Goal: Obtain resource: Download file/media

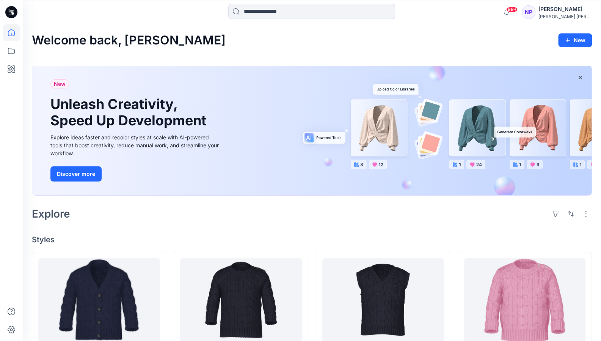
click at [398, 212] on div "Explore" at bounding box center [312, 213] width 560 height 18
click at [8, 50] on icon at bounding box center [11, 51] width 7 height 6
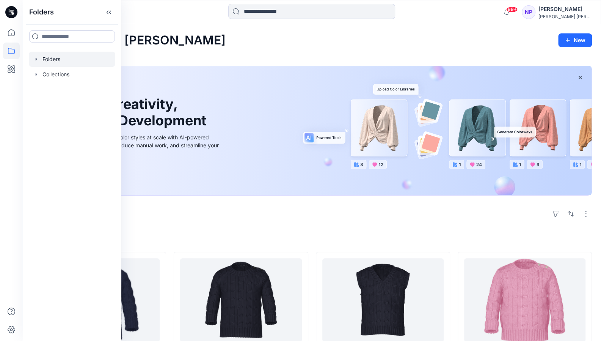
click at [49, 61] on div at bounding box center [72, 59] width 86 height 15
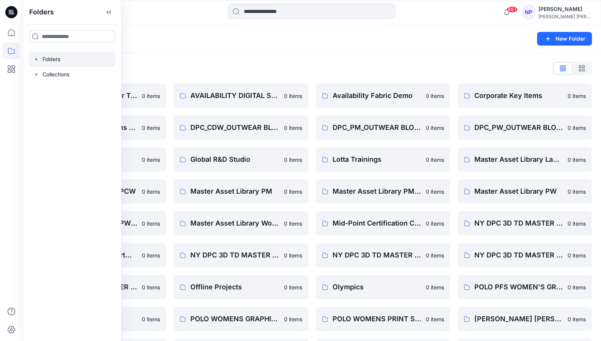
click at [292, 44] on div "Folders New Folder" at bounding box center [312, 38] width 578 height 29
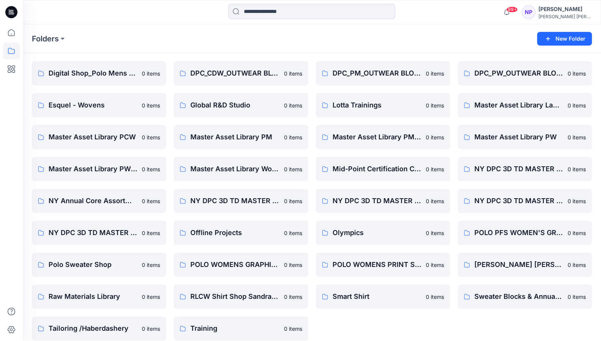
scroll to position [54, 0]
click at [106, 204] on p "NY Annual Core Assortment Digital Lib" at bounding box center [98, 201] width 99 height 11
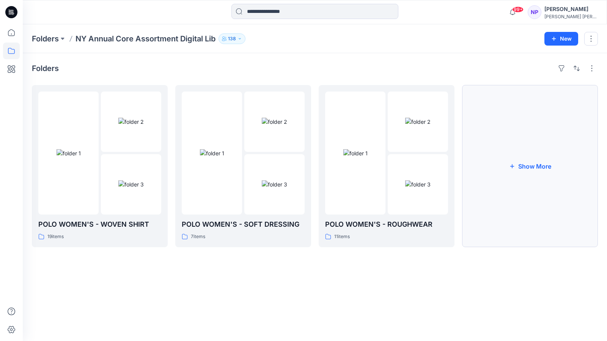
click at [532, 170] on button "Show More" at bounding box center [530, 166] width 136 height 162
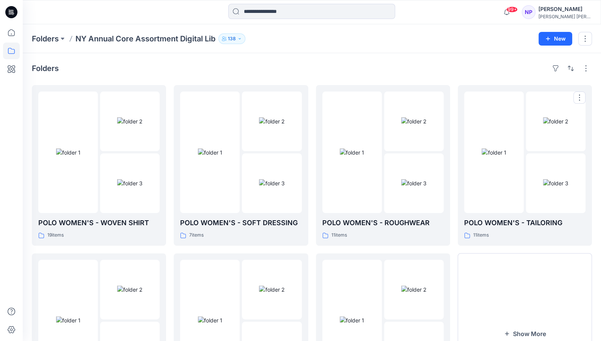
scroll to position [93, 0]
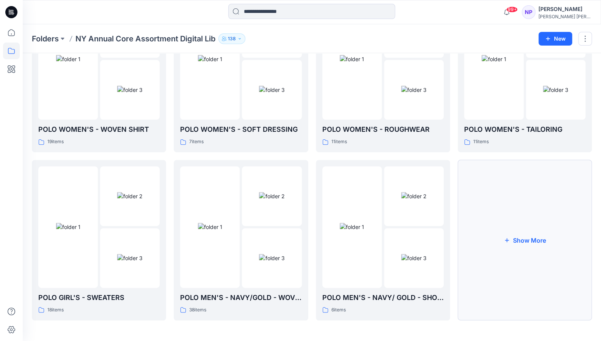
click at [508, 248] on button "Show More" at bounding box center [525, 240] width 134 height 160
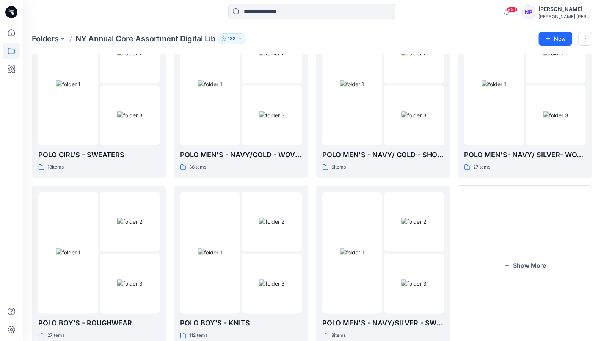
scroll to position [261, 0]
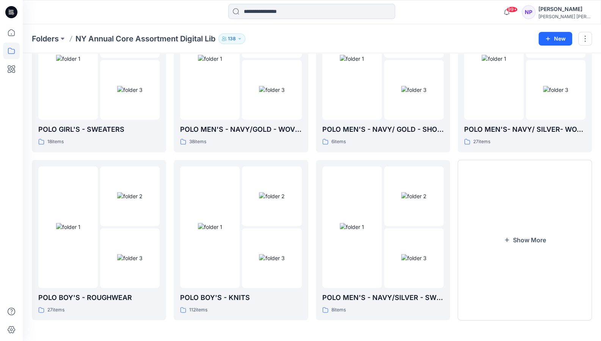
click at [508, 248] on button "Show More" at bounding box center [525, 240] width 134 height 160
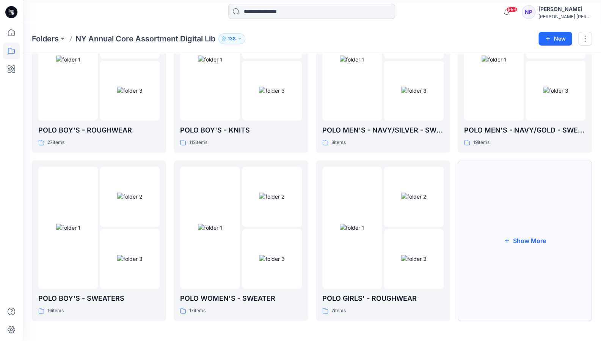
click at [518, 258] on button "Show More" at bounding box center [525, 240] width 134 height 160
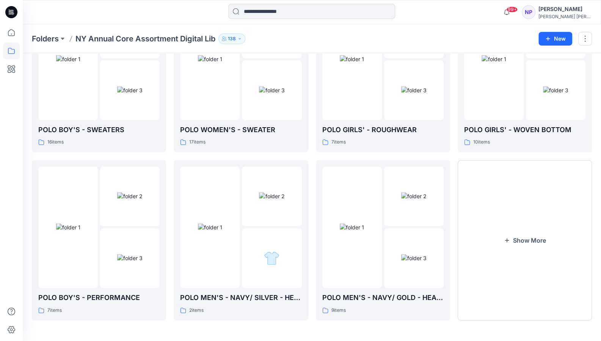
scroll to position [596, 0]
click at [518, 258] on button "Show More" at bounding box center [525, 240] width 134 height 160
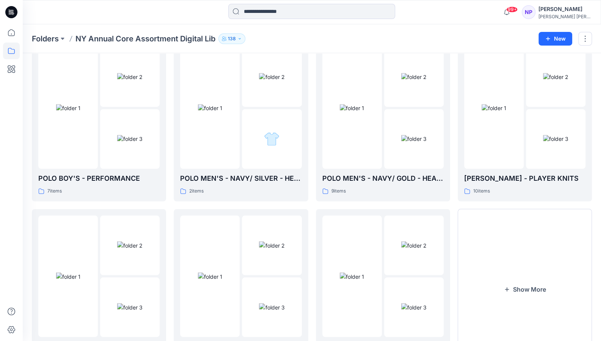
scroll to position [765, 0]
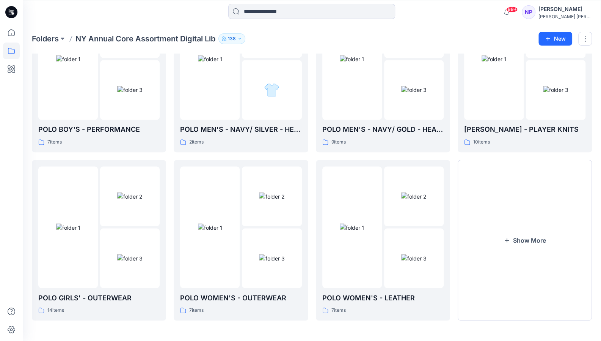
click at [518, 258] on button "Show More" at bounding box center [525, 240] width 134 height 160
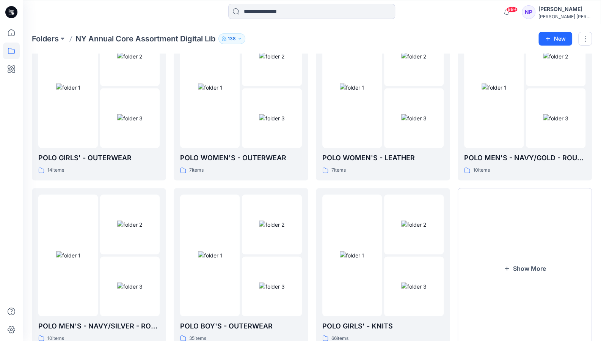
scroll to position [933, 0]
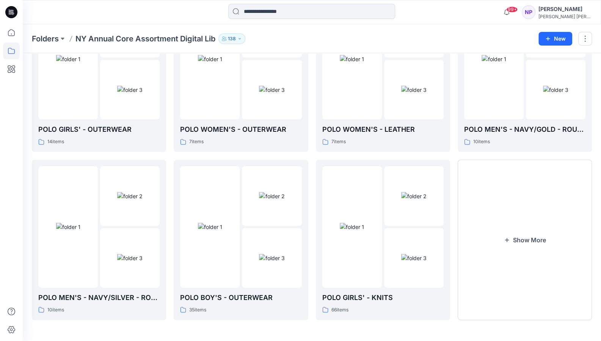
click at [518, 258] on button "Show More" at bounding box center [525, 240] width 134 height 160
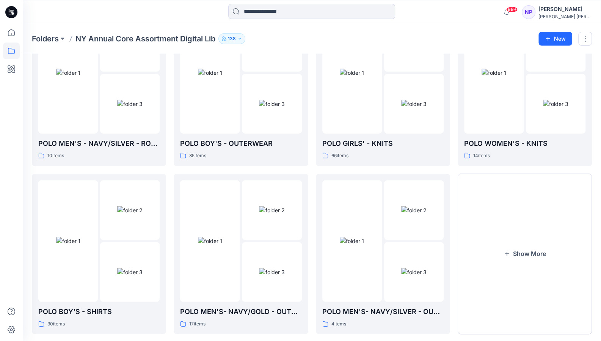
click at [518, 258] on button "Show More" at bounding box center [525, 254] width 134 height 160
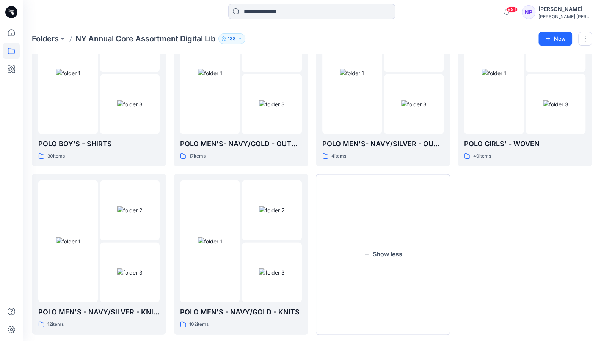
scroll to position [1269, 0]
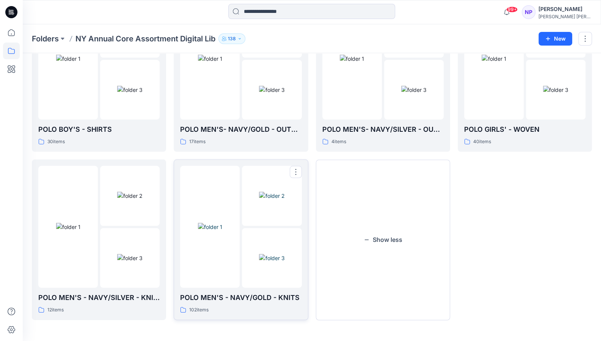
click at [212, 225] on img at bounding box center [210, 227] width 24 height 8
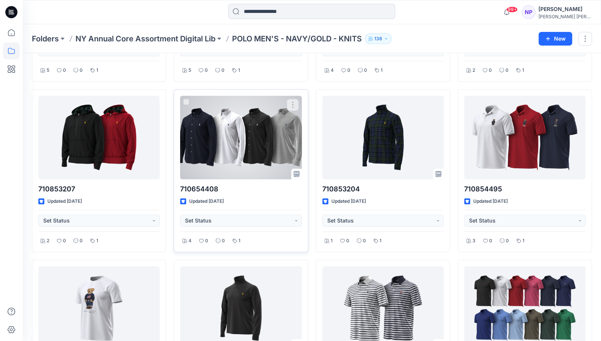
scroll to position [3914, 0]
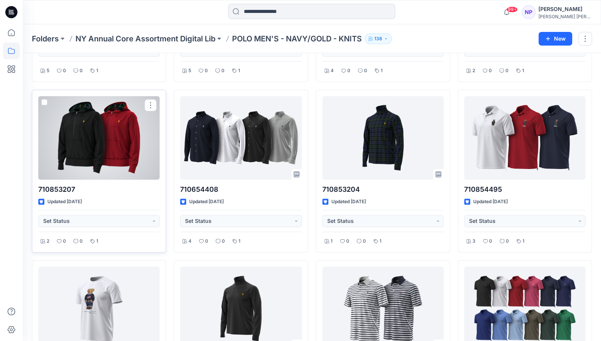
click at [125, 127] on div at bounding box center [98, 137] width 121 height 83
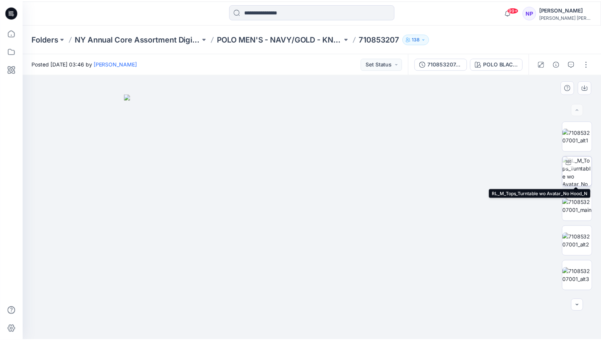
scroll to position [136, 0]
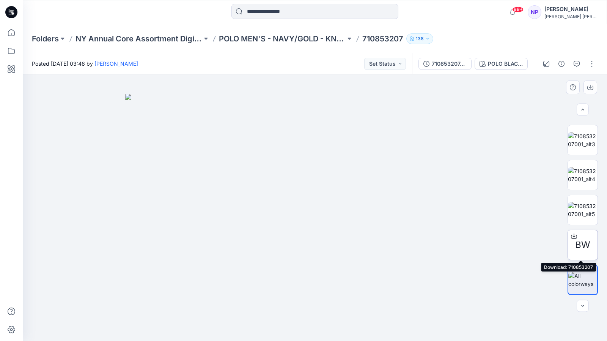
click at [573, 231] on div at bounding box center [574, 236] width 12 height 12
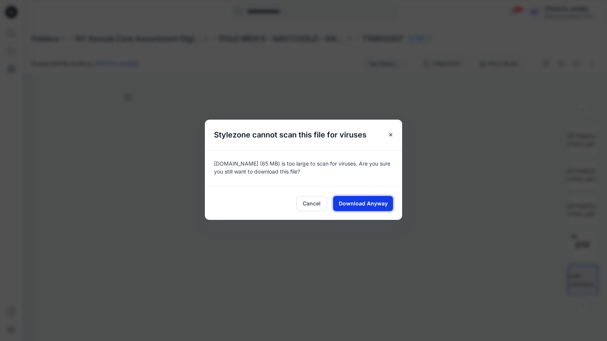
click at [360, 204] on span "Download Anyway" at bounding box center [363, 203] width 49 height 8
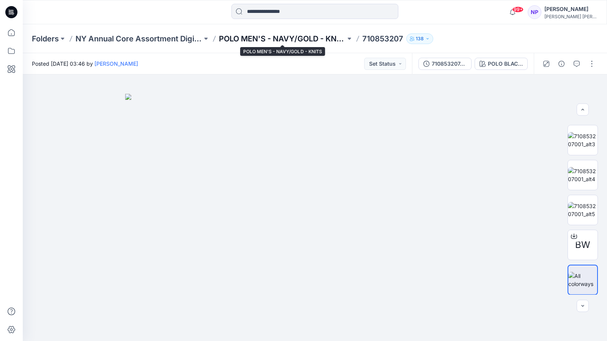
click at [331, 40] on p "POLO MEN'S - NAVY/GOLD - KNITS" at bounding box center [282, 38] width 127 height 11
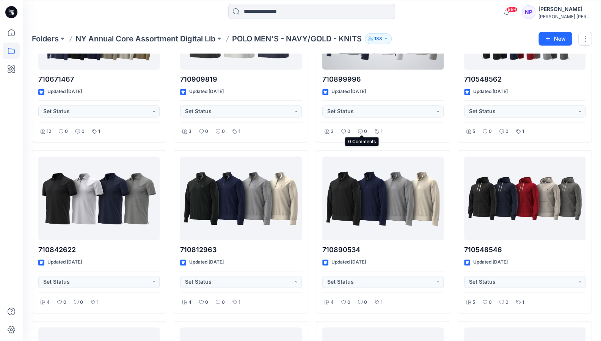
scroll to position [616, 0]
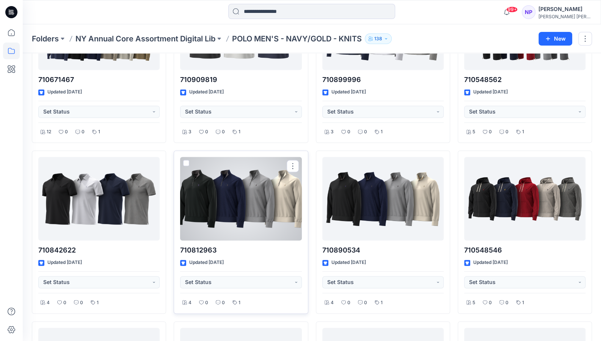
click at [275, 189] on div at bounding box center [240, 198] width 121 height 83
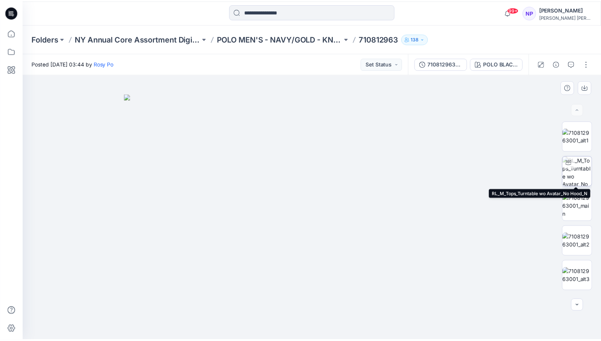
scroll to position [101, 0]
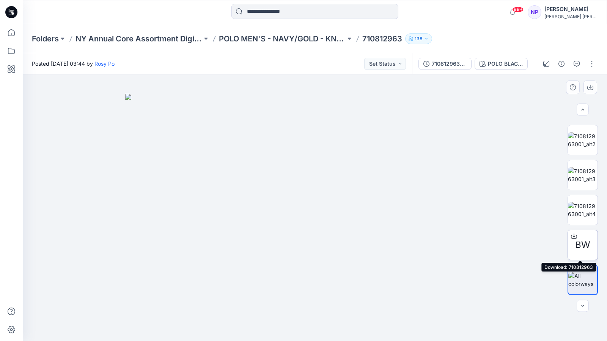
click at [571, 234] on icon at bounding box center [574, 236] width 6 height 6
click at [302, 43] on p "POLO MEN'S - NAVY/GOLD - KNITS" at bounding box center [282, 38] width 127 height 11
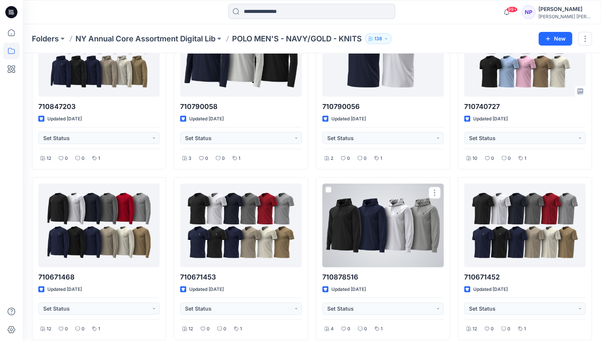
scroll to position [937, 0]
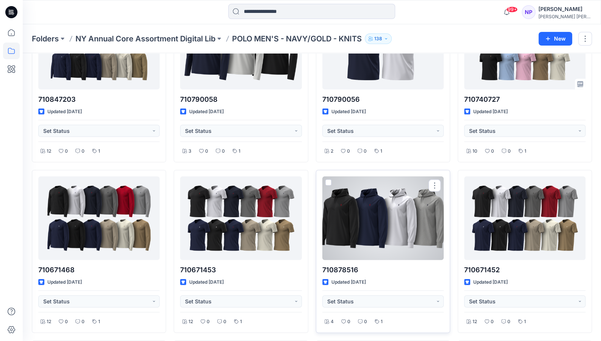
click at [394, 232] on div at bounding box center [382, 217] width 121 height 83
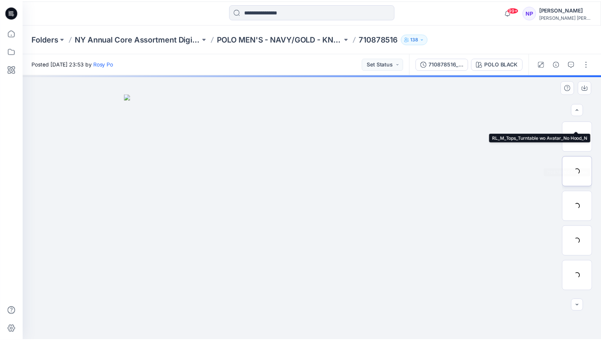
scroll to position [101, 0]
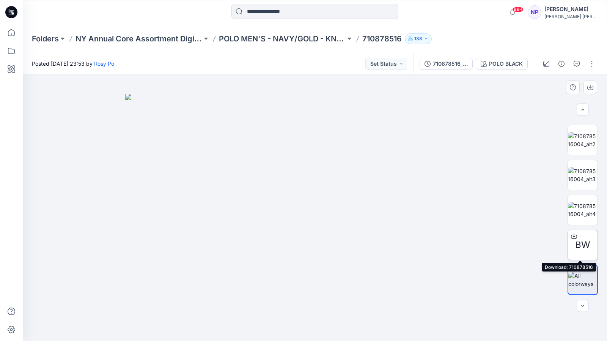
click at [571, 234] on icon at bounding box center [574, 236] width 6 height 6
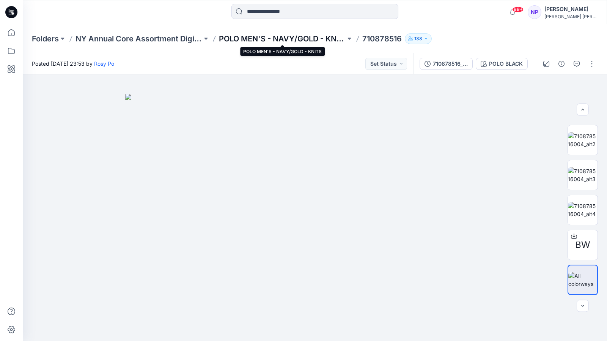
click at [324, 37] on p "POLO MEN'S - NAVY/GOLD - KNITS" at bounding box center [282, 38] width 127 height 11
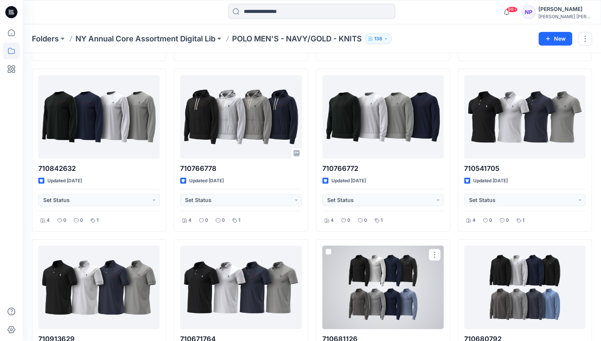
scroll to position [1207, 0]
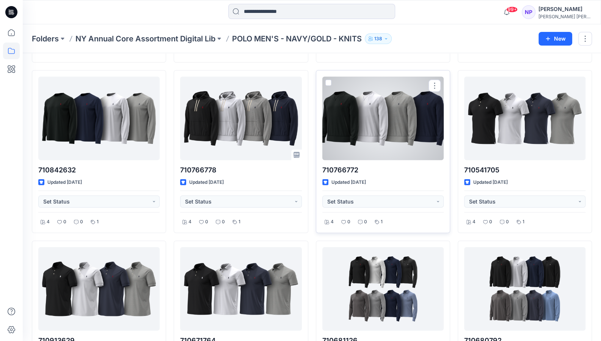
click at [376, 106] on div at bounding box center [382, 118] width 121 height 83
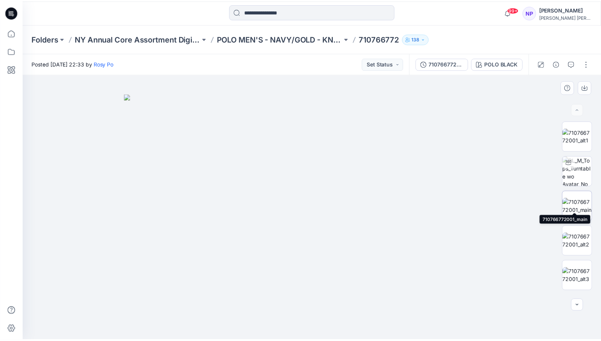
scroll to position [101, 0]
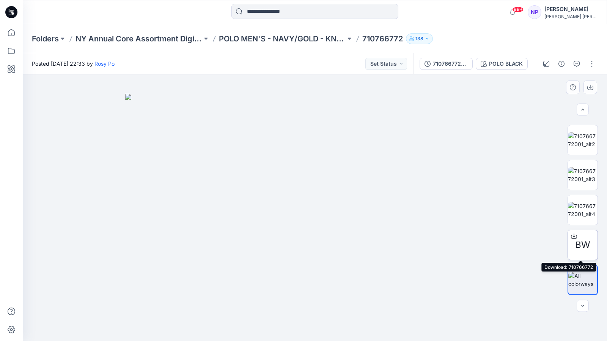
click at [572, 235] on icon at bounding box center [573, 235] width 3 height 4
click at [326, 36] on p "POLO MEN'S - NAVY/GOLD - KNITS" at bounding box center [282, 38] width 127 height 11
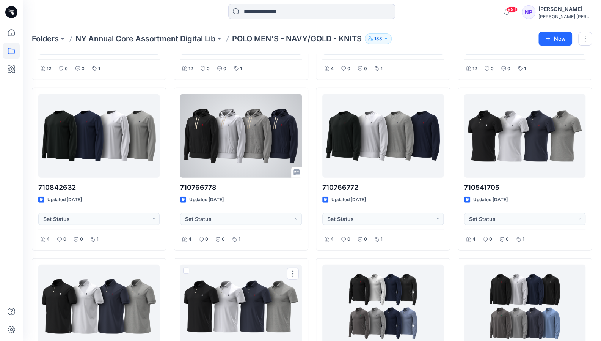
scroll to position [1190, 0]
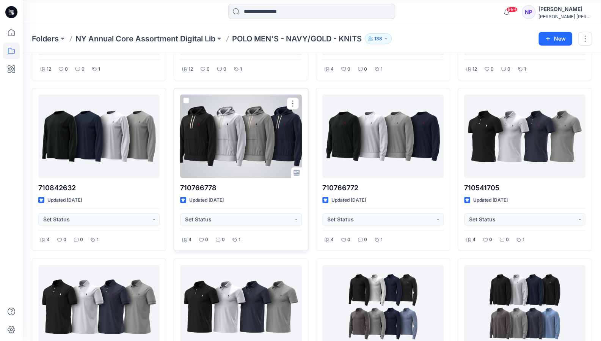
click at [244, 148] on div at bounding box center [240, 135] width 121 height 83
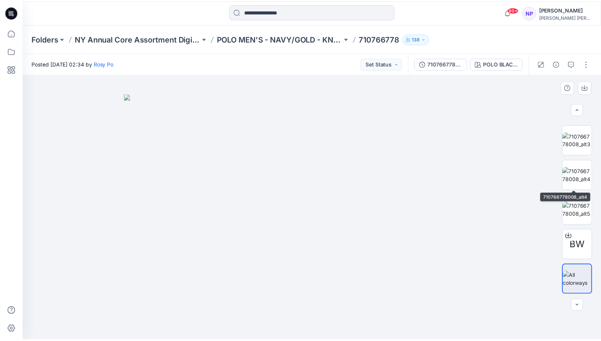
scroll to position [136, 0]
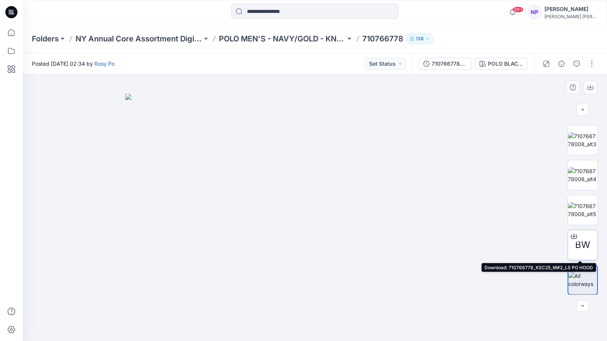
click at [571, 235] on icon at bounding box center [574, 236] width 6 height 6
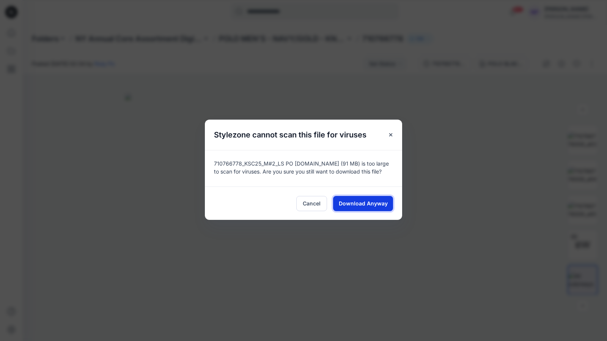
click at [353, 201] on span "Download Anyway" at bounding box center [363, 203] width 49 height 8
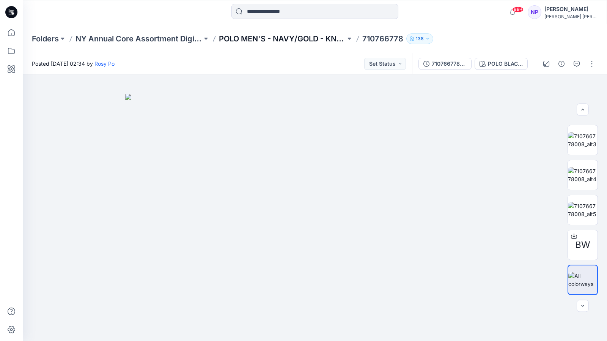
click at [319, 42] on p "POLO MEN'S - NAVY/GOLD - KNITS" at bounding box center [282, 38] width 127 height 11
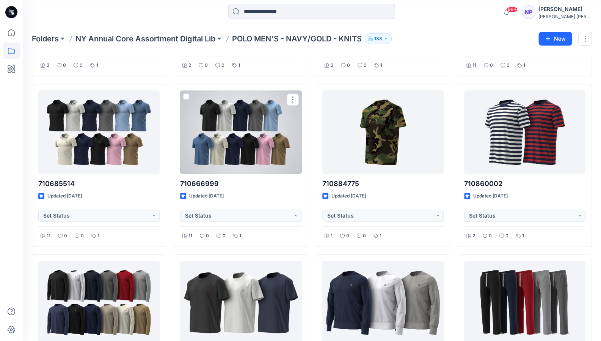
click at [308, 243] on div "710666999 Updated [DATE] Set Status 11 0 0 1" at bounding box center [241, 165] width 134 height 163
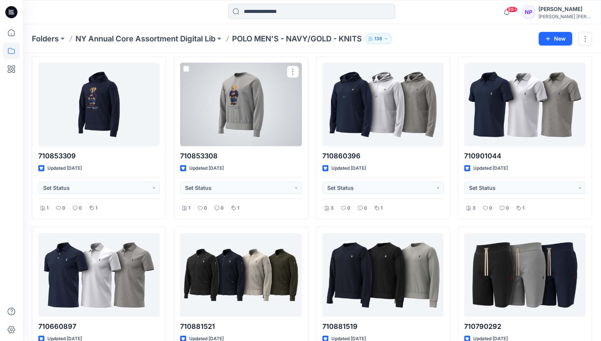
scroll to position [1562, 0]
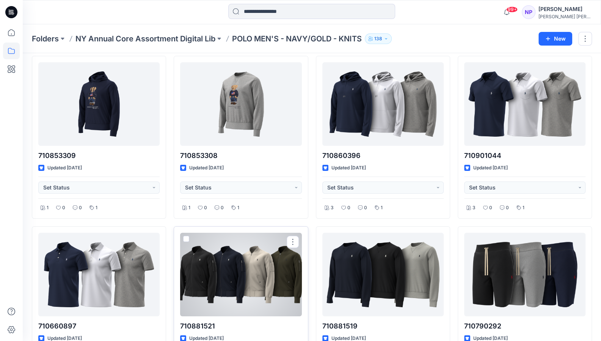
click at [211, 280] on div at bounding box center [240, 274] width 121 height 83
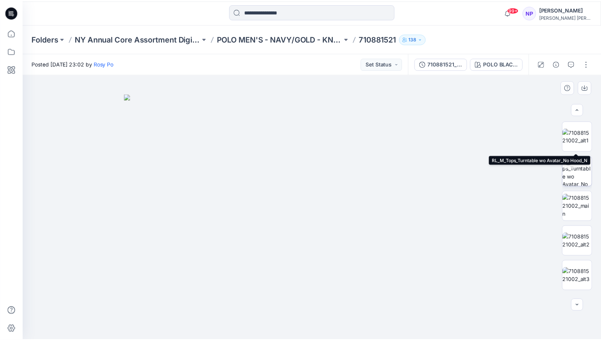
scroll to position [101, 0]
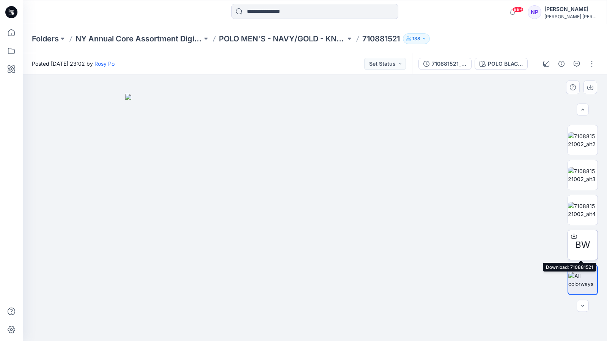
click at [571, 238] on icon at bounding box center [574, 236] width 6 height 6
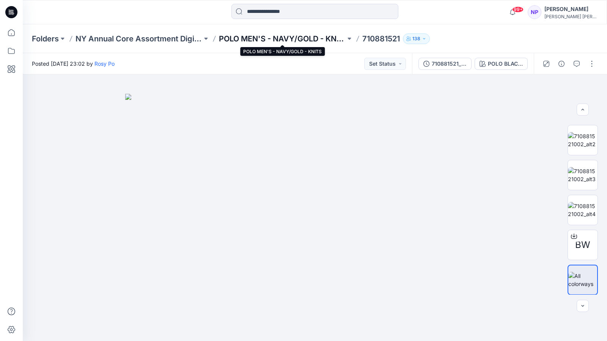
click at [312, 41] on p "POLO MEN'S - NAVY/GOLD - KNITS" at bounding box center [282, 38] width 127 height 11
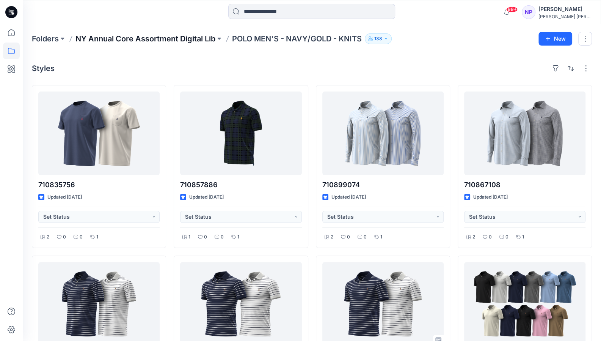
click at [195, 41] on p "NY Annual Core Assortment Digital Lib" at bounding box center [145, 38] width 140 height 11
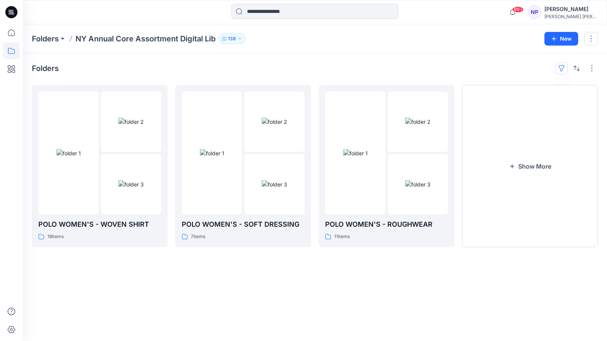
click at [561, 68] on button "button" at bounding box center [561, 68] width 12 height 12
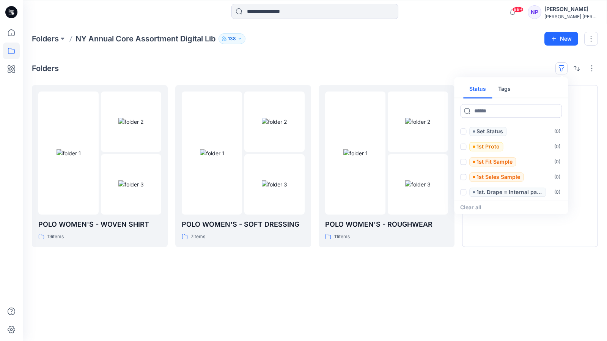
click at [501, 61] on div "Folders Status Tags Set Status ( 0 ) 1st Proto ( 0 ) 1st Fit Sample ( 0 ) 1st S…" at bounding box center [315, 197] width 584 height 288
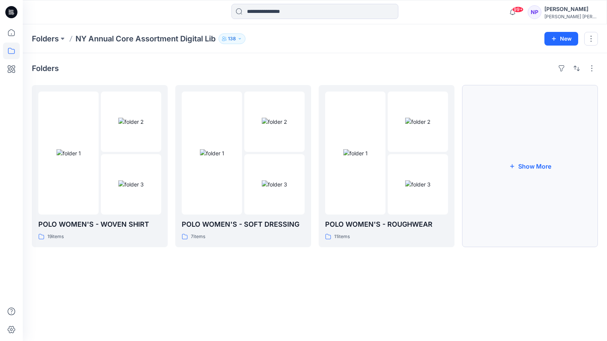
click at [534, 153] on button "Show More" at bounding box center [530, 166] width 136 height 162
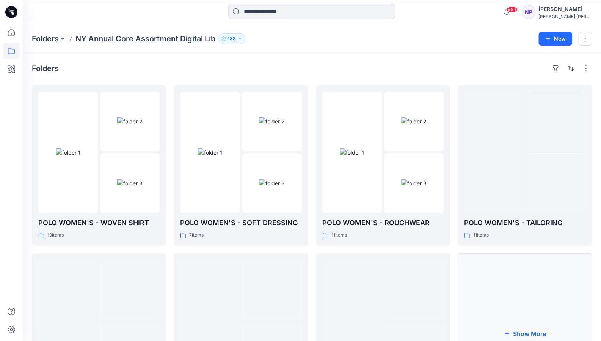
scroll to position [93, 0]
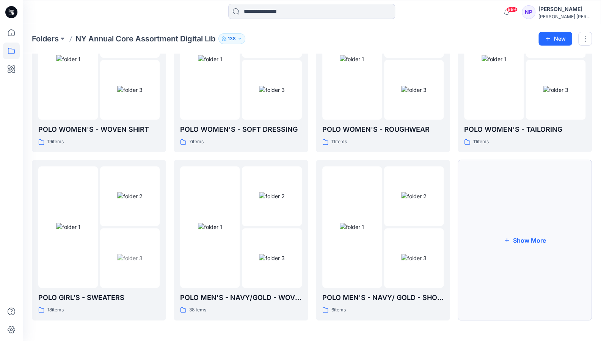
click at [506, 223] on button "Show More" at bounding box center [525, 240] width 134 height 160
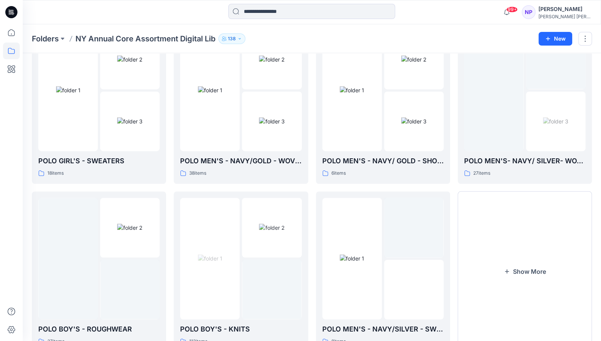
scroll to position [261, 0]
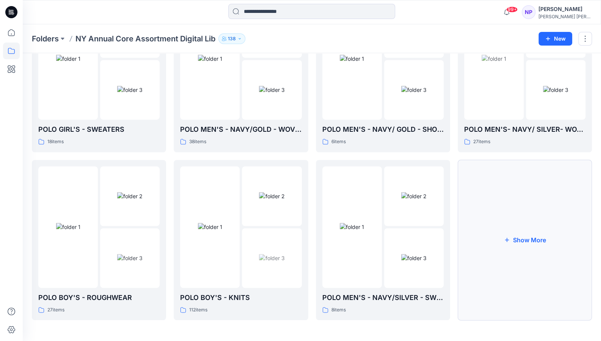
click at [506, 222] on button "Show More" at bounding box center [525, 240] width 134 height 160
click at [496, 275] on button "Show More" at bounding box center [525, 239] width 134 height 160
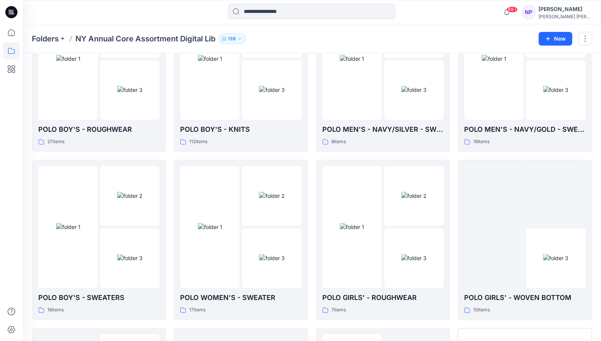
scroll to position [597, 0]
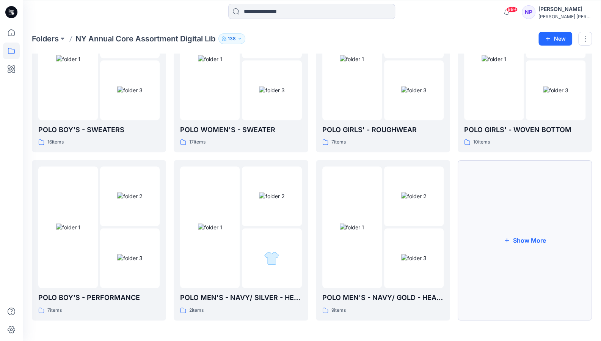
click at [514, 247] on button "Show More" at bounding box center [525, 240] width 134 height 160
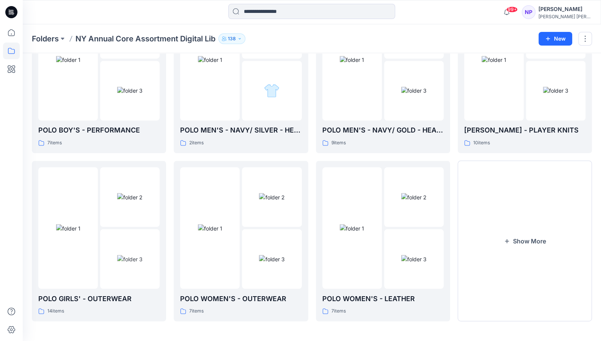
scroll to position [765, 0]
click at [520, 239] on button "Show More" at bounding box center [525, 240] width 134 height 160
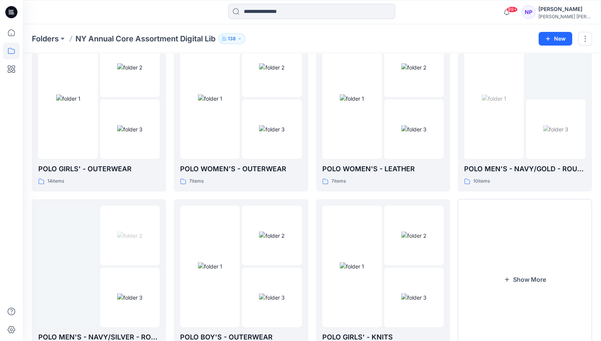
scroll to position [933, 0]
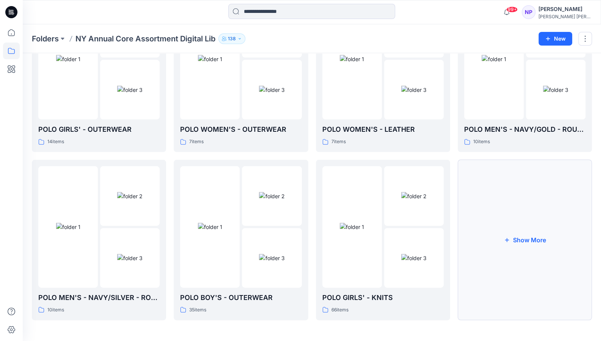
click at [520, 236] on button "Show More" at bounding box center [525, 240] width 134 height 160
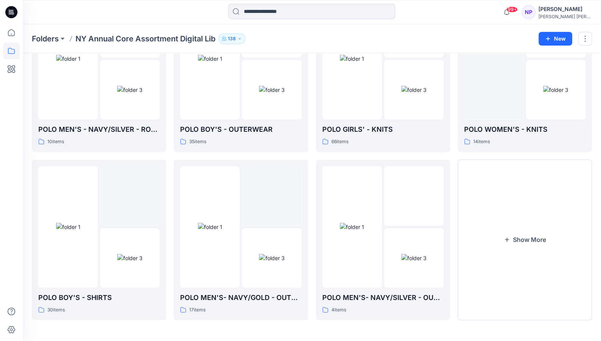
scroll to position [1101, 0]
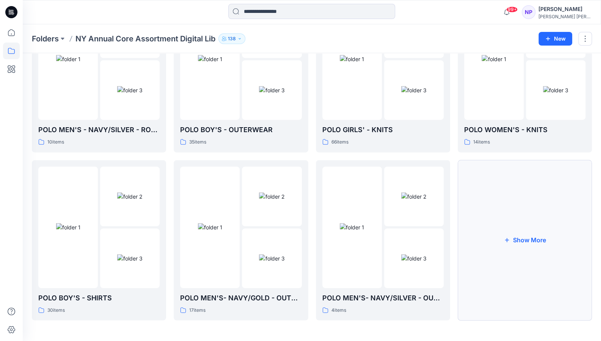
click at [520, 236] on button "Show More" at bounding box center [525, 240] width 134 height 160
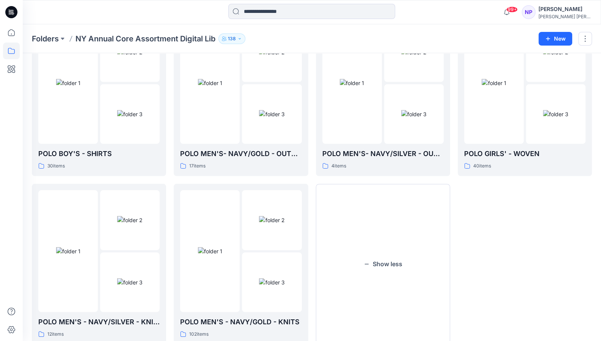
scroll to position [1269, 0]
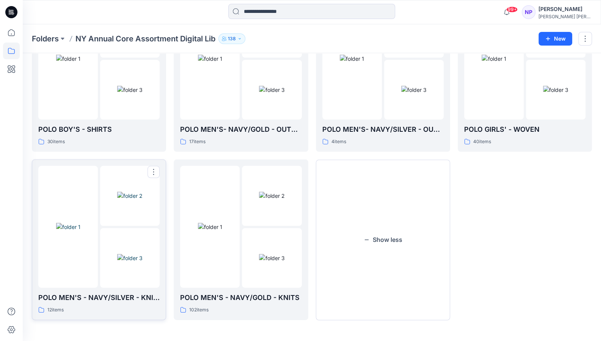
click at [117, 254] on img at bounding box center [129, 258] width 25 height 8
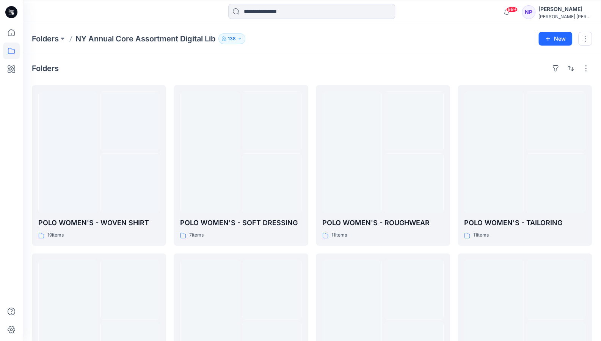
scroll to position [1269, 0]
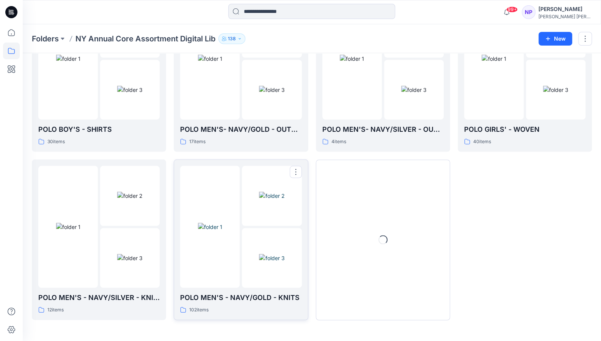
click at [222, 231] on img at bounding box center [210, 227] width 24 height 8
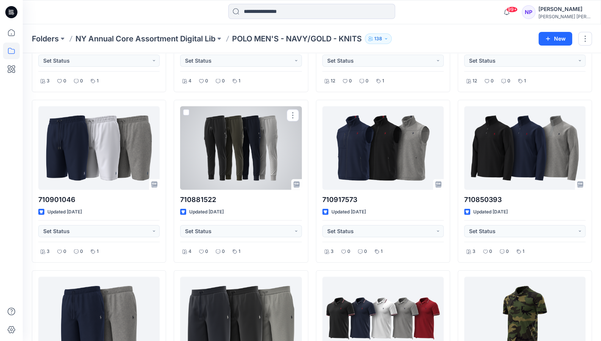
scroll to position [2885, 0]
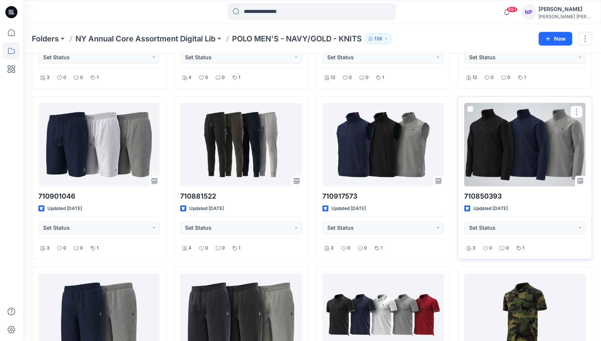
click at [561, 132] on div at bounding box center [524, 144] width 121 height 83
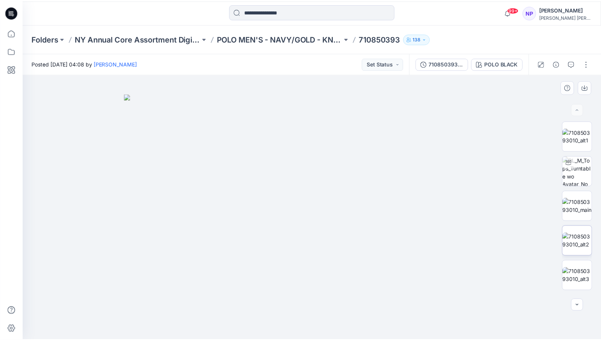
scroll to position [136, 0]
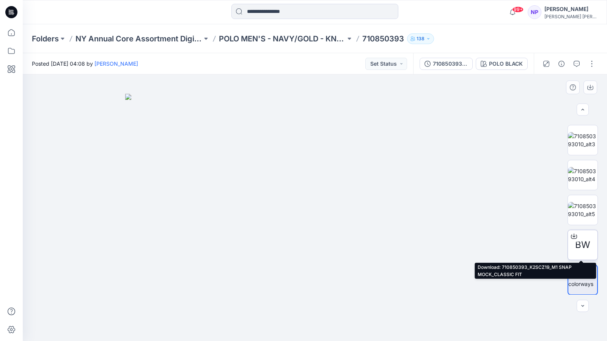
click at [573, 235] on icon at bounding box center [574, 236] width 6 height 6
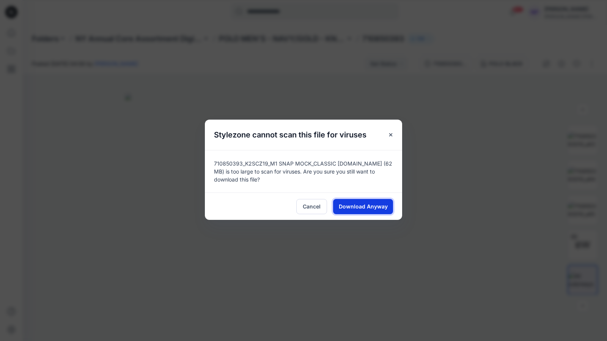
click at [381, 211] on button "Download Anyway" at bounding box center [363, 206] width 60 height 15
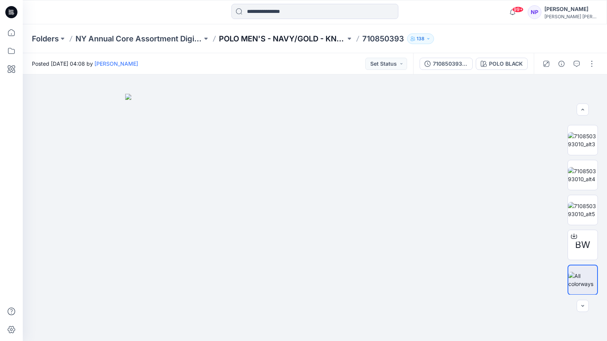
click at [272, 40] on p "POLO MEN'S - NAVY/GOLD - KNITS" at bounding box center [282, 38] width 127 height 11
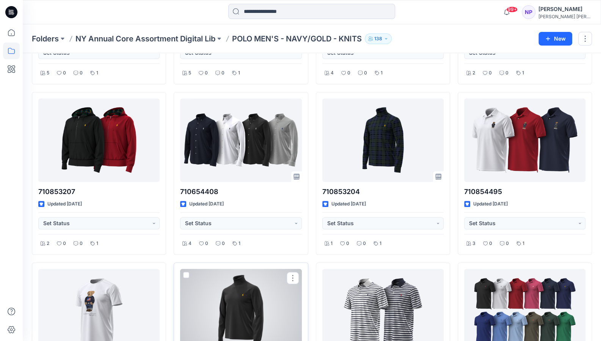
scroll to position [3911, 0]
click at [224, 269] on div at bounding box center [240, 310] width 121 height 83
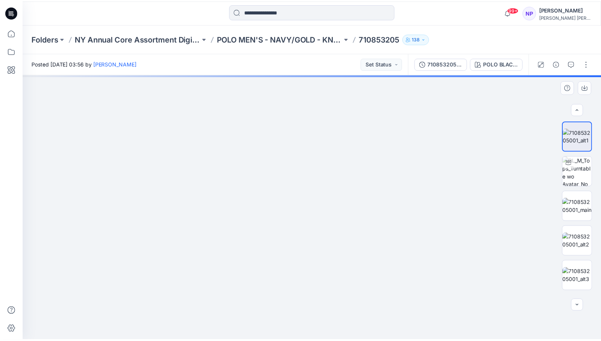
scroll to position [66, 0]
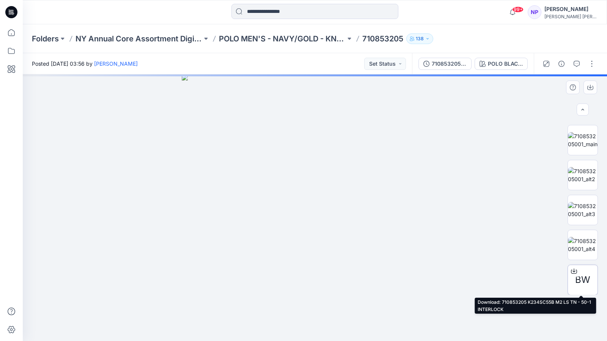
click at [571, 273] on div at bounding box center [574, 271] width 12 height 12
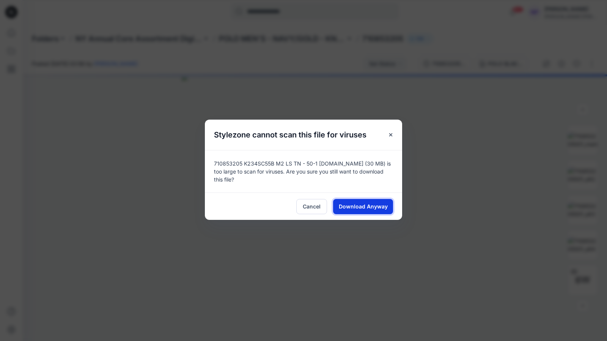
click at [371, 207] on span "Download Anyway" at bounding box center [363, 206] width 49 height 8
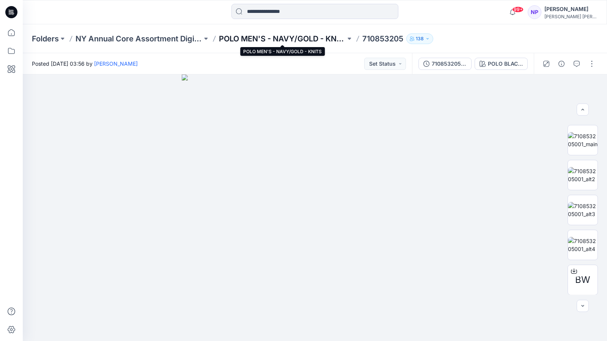
click at [255, 42] on p "POLO MEN'S - NAVY/GOLD - KNITS" at bounding box center [282, 38] width 127 height 11
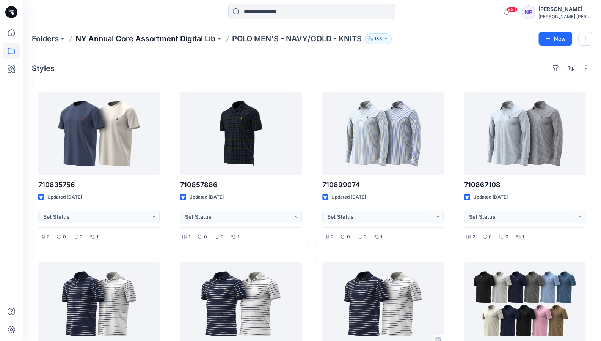
click at [197, 42] on p "NY Annual Core Assortment Digital Lib" at bounding box center [145, 38] width 140 height 11
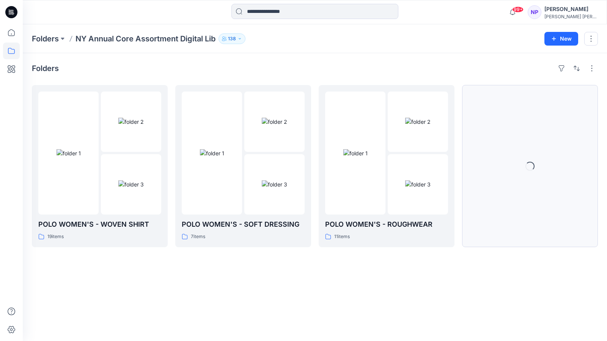
click at [514, 180] on button "Loading..." at bounding box center [530, 166] width 136 height 162
click at [514, 180] on button "Show More" at bounding box center [530, 166] width 136 height 162
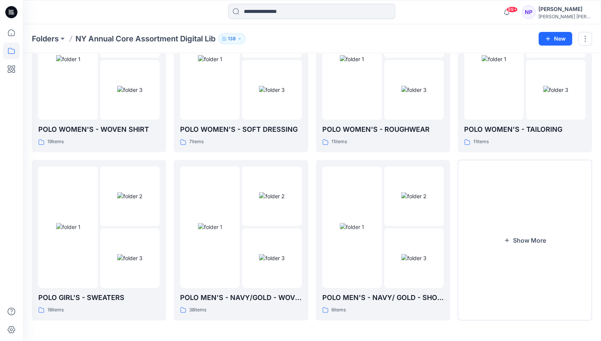
scroll to position [93, 0]
click at [512, 197] on button "Show More" at bounding box center [525, 240] width 134 height 160
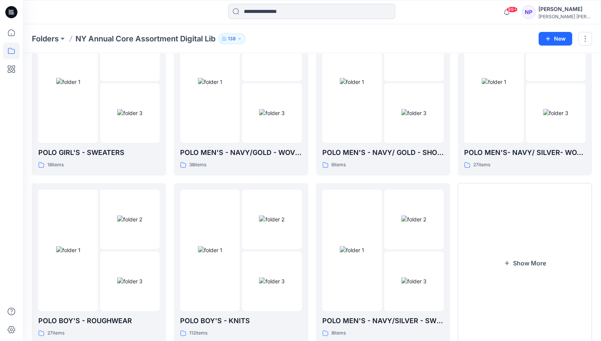
scroll to position [261, 0]
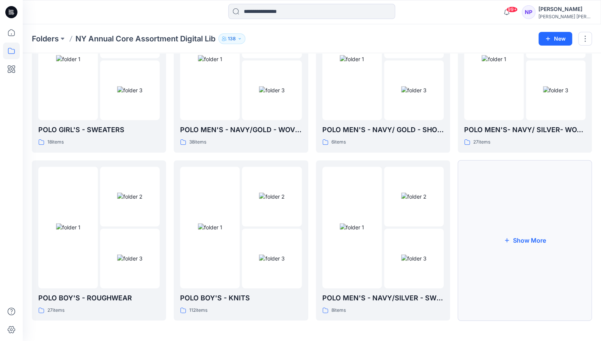
click at [505, 223] on button "Show More" at bounding box center [525, 240] width 134 height 160
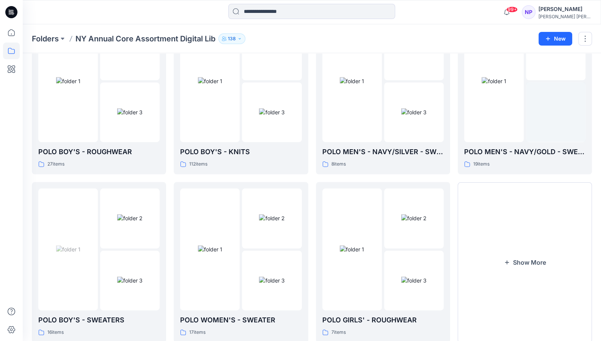
scroll to position [415, 0]
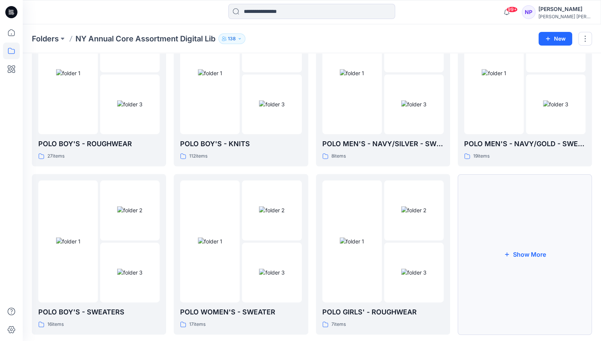
click at [503, 253] on button "Show More" at bounding box center [525, 254] width 134 height 160
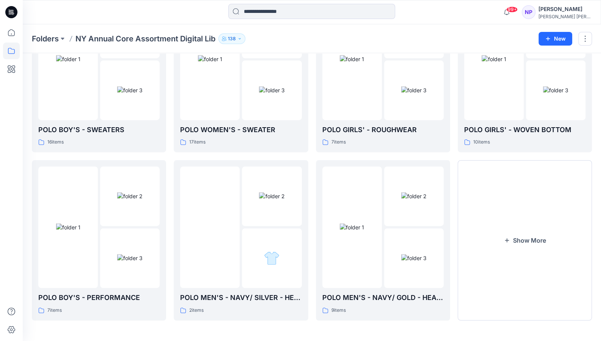
scroll to position [594, 0]
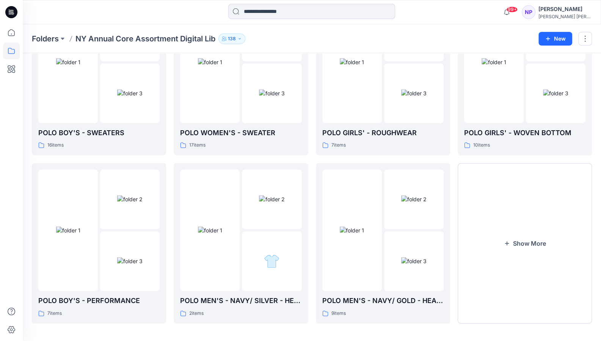
click at [503, 253] on button "Show More" at bounding box center [525, 243] width 134 height 160
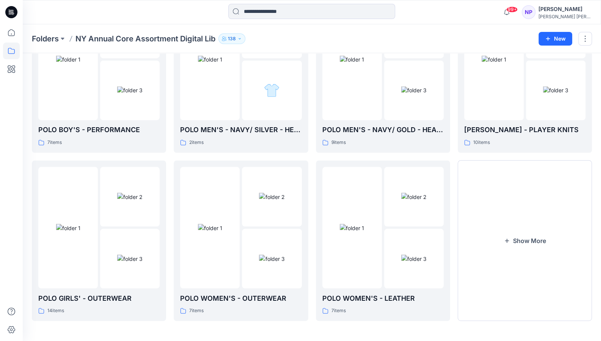
scroll to position [764, 0]
click at [503, 253] on button "Show More" at bounding box center [525, 240] width 134 height 160
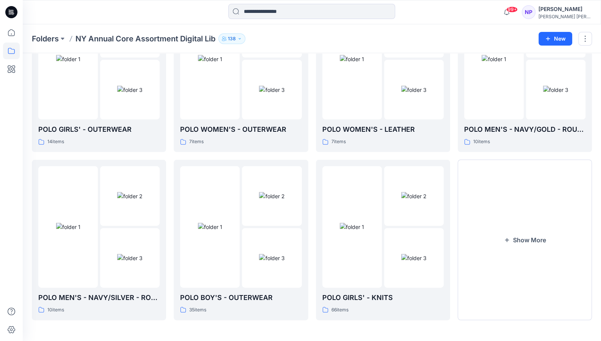
scroll to position [933, 0]
click at [508, 240] on icon "button" at bounding box center [507, 240] width 6 height 6
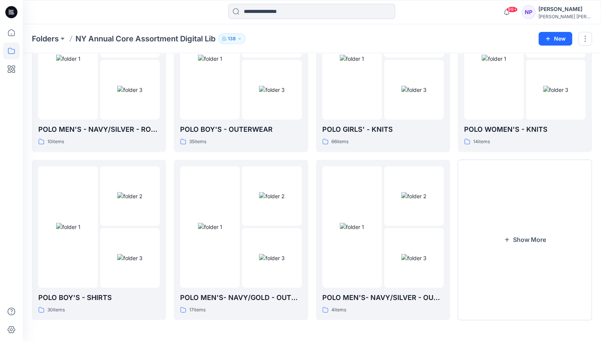
scroll to position [1101, 0]
click at [364, 223] on img at bounding box center [352, 227] width 24 height 8
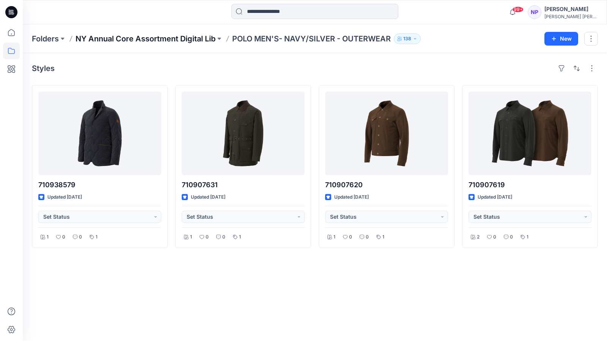
click at [175, 37] on p "NY Annual Core Assortment Digital Lib" at bounding box center [145, 38] width 140 height 11
click at [148, 42] on p "NY Annual Core Assortment Digital Lib" at bounding box center [145, 38] width 140 height 11
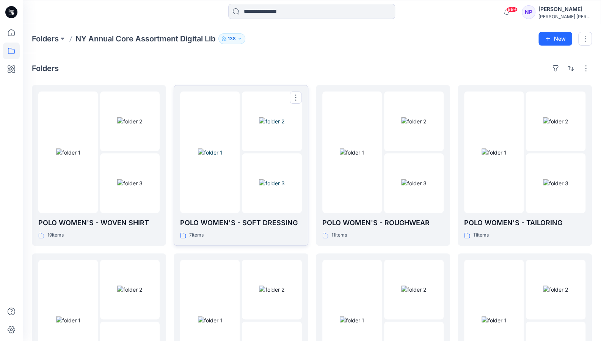
click at [259, 187] on img at bounding box center [271, 183] width 25 height 8
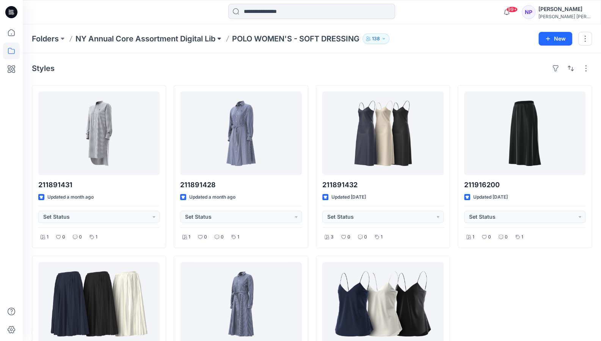
click at [220, 38] on button at bounding box center [219, 38] width 8 height 11
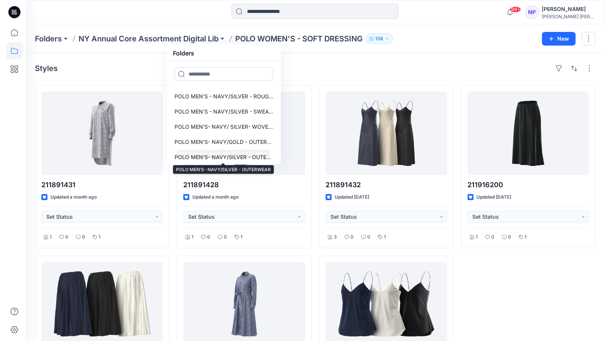
scroll to position [315, 0]
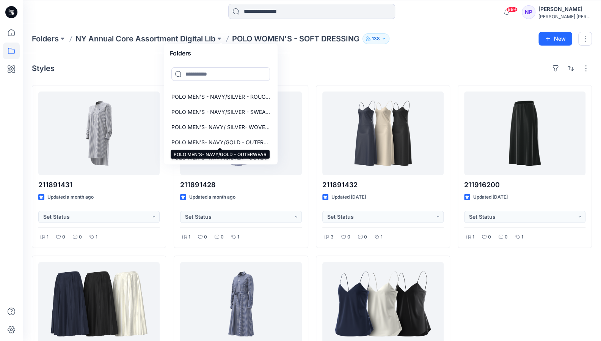
click at [237, 139] on p "POLO MEN'S- NAVY/GOLD - OUTERWEAR" at bounding box center [220, 142] width 99 height 9
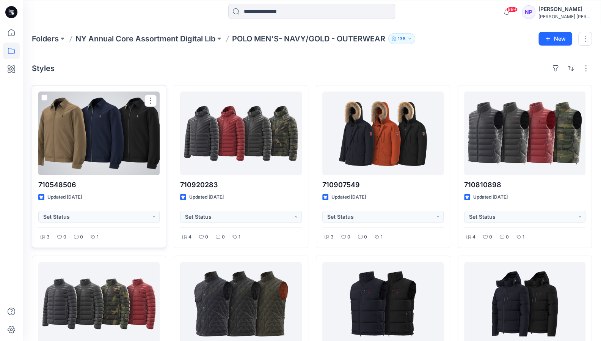
click at [101, 148] on div at bounding box center [98, 132] width 121 height 83
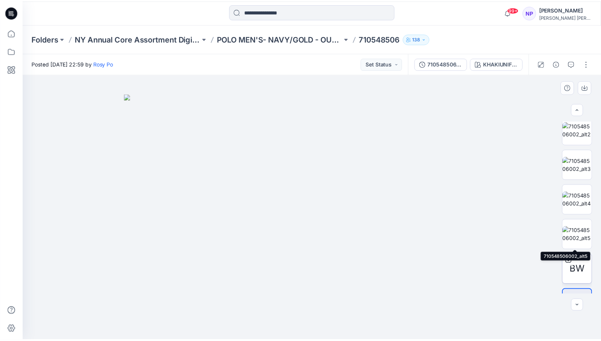
scroll to position [112, 0]
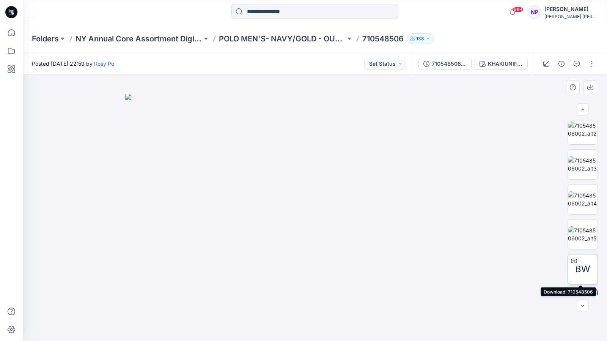
click at [571, 260] on icon at bounding box center [574, 260] width 6 height 6
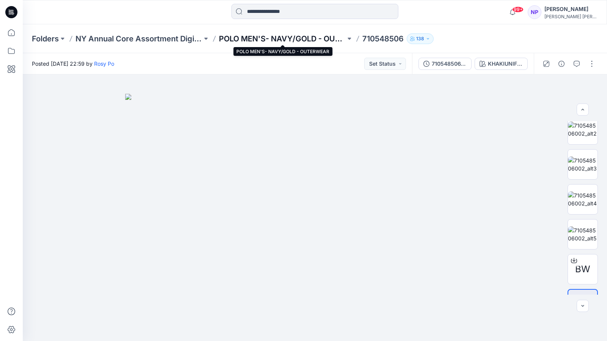
click at [314, 38] on p "POLO MEN'S- NAVY/GOLD - OUTERWEAR" at bounding box center [282, 38] width 127 height 11
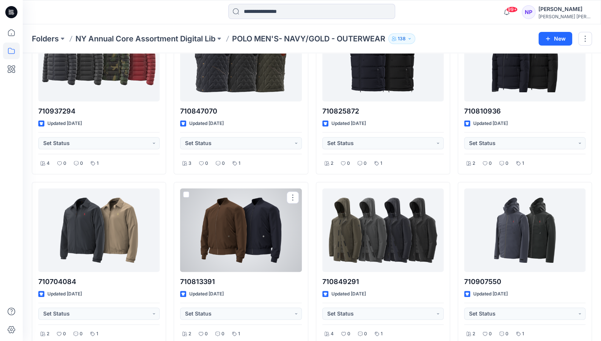
scroll to position [274, 0]
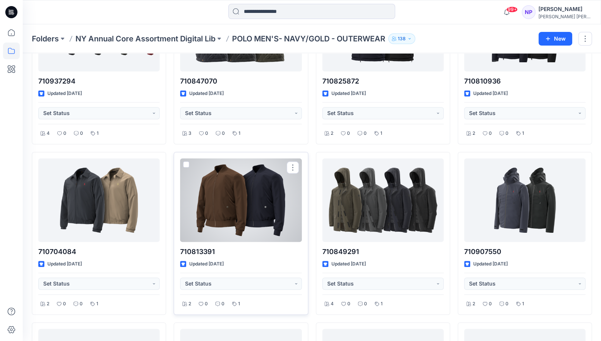
click at [244, 220] on div at bounding box center [240, 199] width 121 height 83
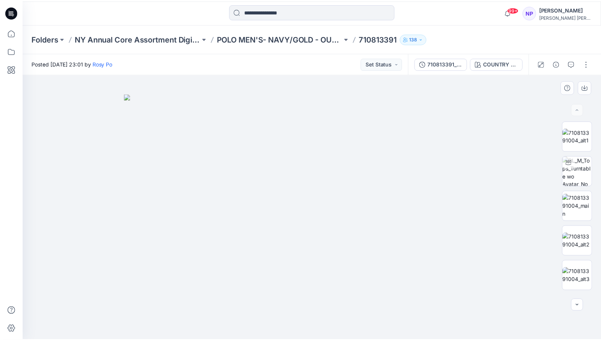
scroll to position [101, 0]
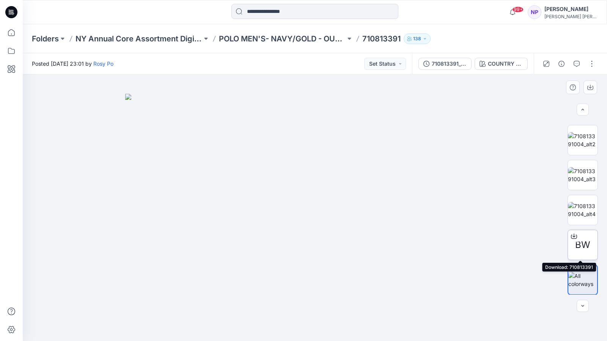
click at [571, 235] on icon at bounding box center [574, 236] width 6 height 6
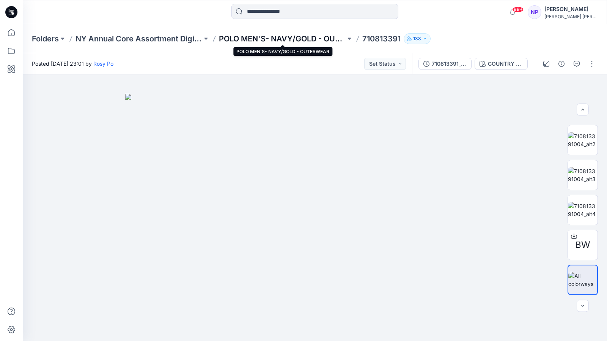
click at [277, 36] on p "POLO MEN'S- NAVY/GOLD - OUTERWEAR" at bounding box center [282, 38] width 127 height 11
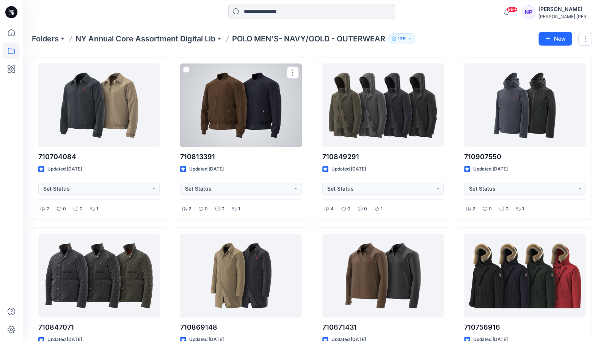
scroll to position [386, 0]
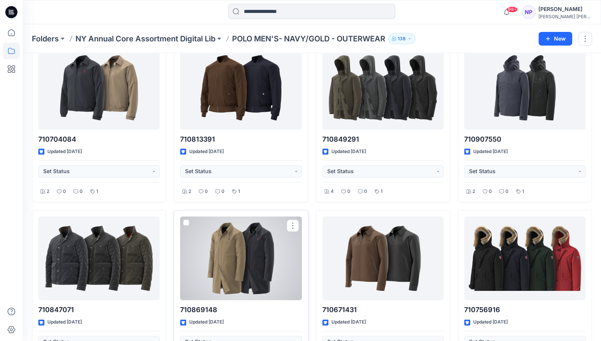
click at [243, 252] on div at bounding box center [240, 257] width 121 height 83
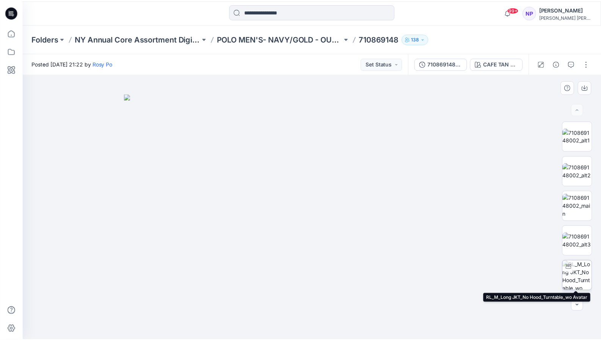
scroll to position [66, 0]
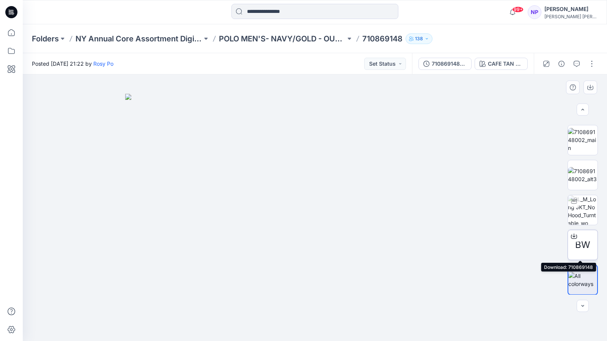
click at [574, 236] on icon at bounding box center [574, 236] width 6 height 6
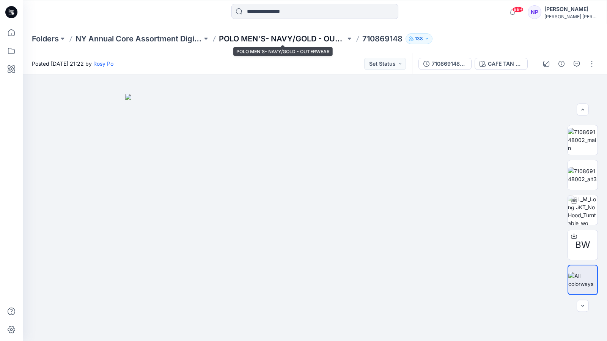
click at [299, 41] on p "POLO MEN'S- NAVY/GOLD - OUTERWEAR" at bounding box center [282, 38] width 127 height 11
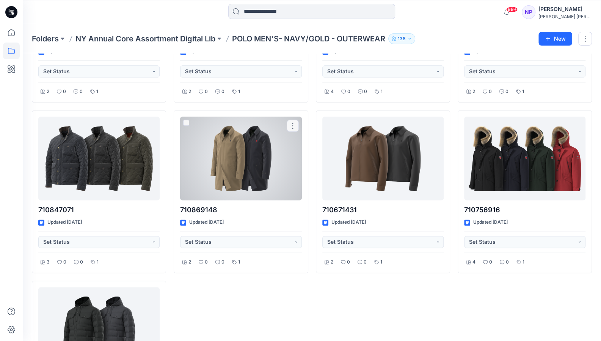
scroll to position [511, 0]
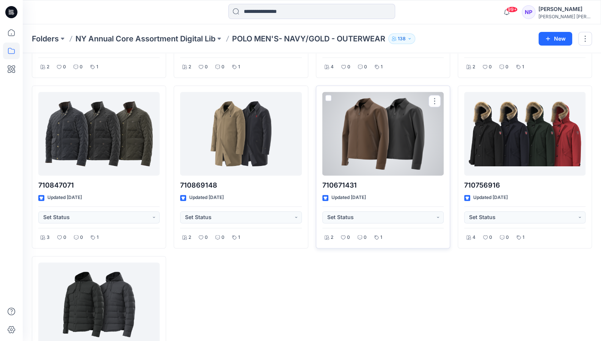
click at [393, 142] on div at bounding box center [382, 133] width 121 height 83
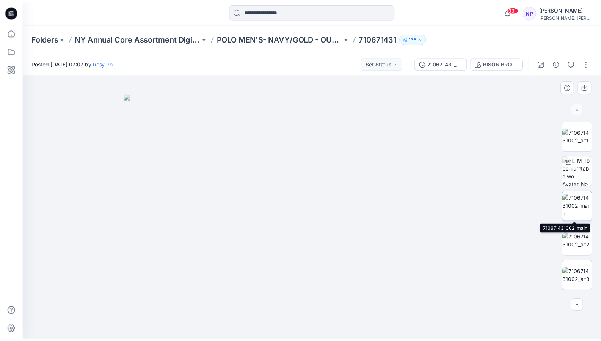
scroll to position [101, 0]
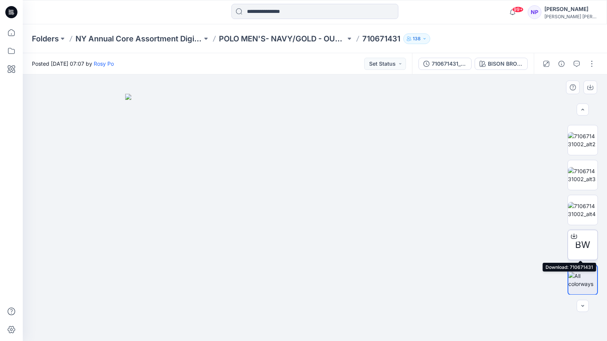
click at [572, 236] on icon at bounding box center [573, 235] width 3 height 4
click at [288, 29] on div "Folders NY Annual Core Assortment Digital Lib POLO MEN'S- NAVY/GOLD - OUTERWEAR…" at bounding box center [315, 38] width 584 height 29
click at [283, 38] on p "POLO MEN'S- NAVY/GOLD - OUTERWEAR" at bounding box center [282, 38] width 127 height 11
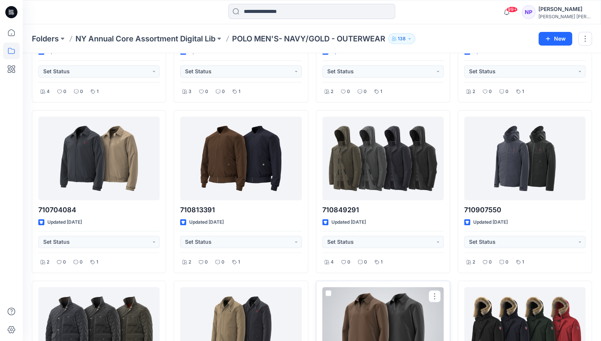
scroll to position [315, 0]
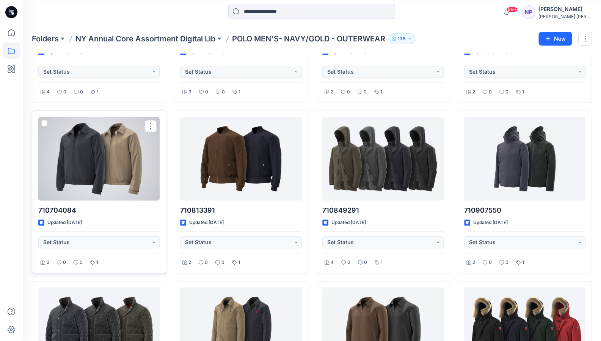
click at [93, 154] on div at bounding box center [98, 158] width 121 height 83
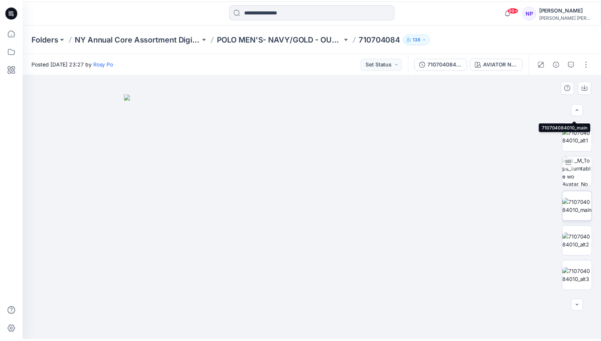
scroll to position [101, 0]
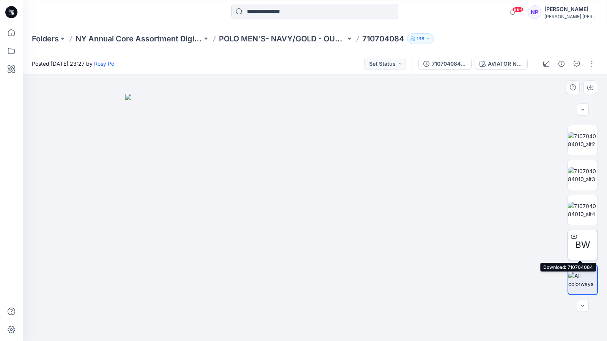
click at [575, 243] on span "BW" at bounding box center [582, 245] width 15 height 14
click at [280, 53] on div "Posted [DATE] 23:27 by [PERSON_NAME] Set Status" at bounding box center [217, 63] width 389 height 21
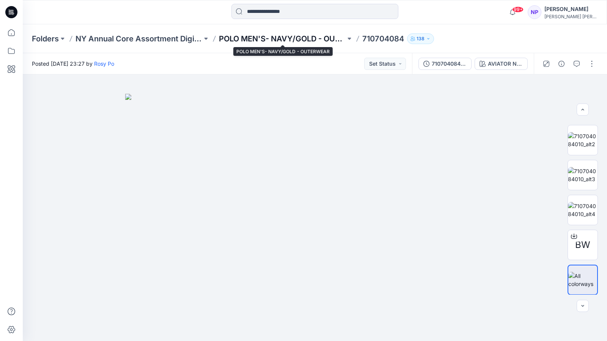
click at [307, 41] on p "POLO MEN'S- NAVY/GOLD - OUTERWEAR" at bounding box center [282, 38] width 127 height 11
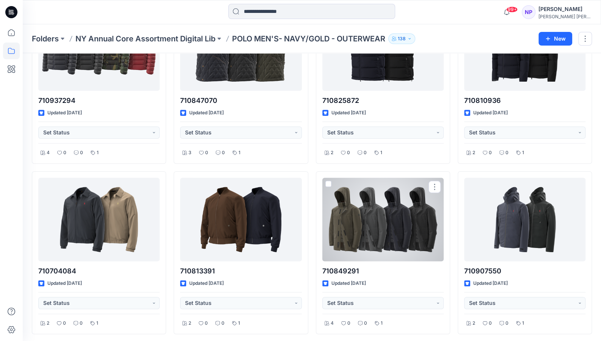
scroll to position [282, 0]
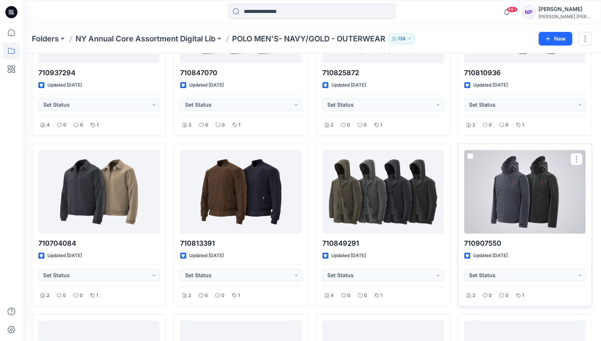
click at [511, 203] on div at bounding box center [524, 191] width 121 height 83
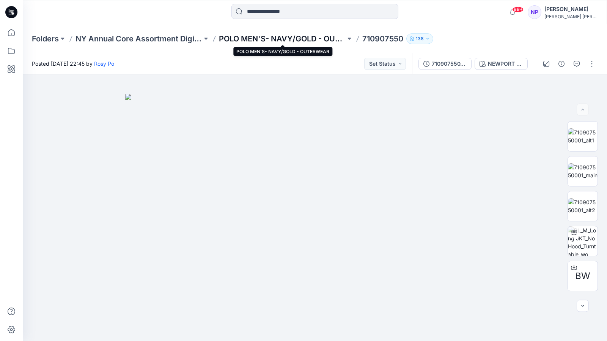
click at [266, 34] on p "POLO MEN'S- NAVY/GOLD - OUTERWEAR" at bounding box center [282, 38] width 127 height 11
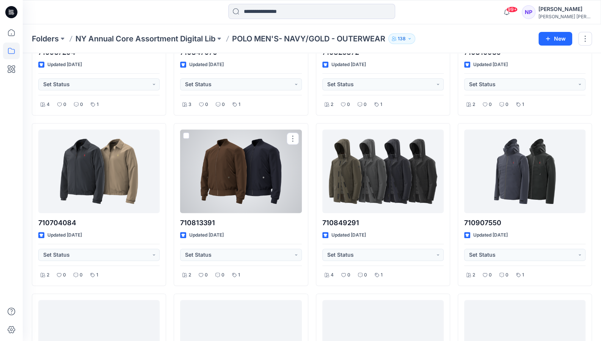
scroll to position [302, 0]
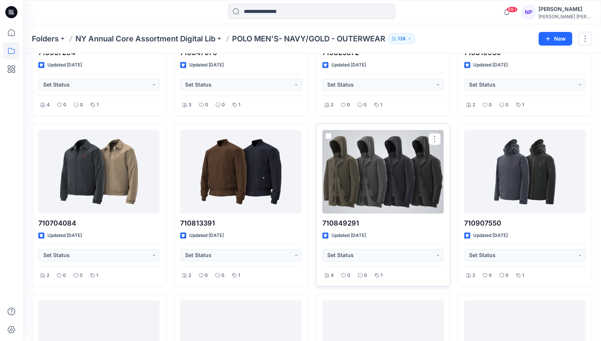
click at [363, 187] on div at bounding box center [382, 171] width 121 height 83
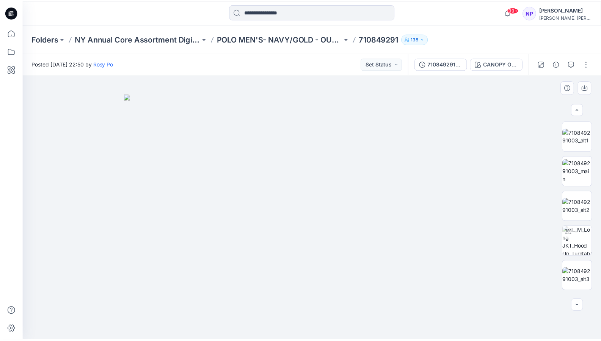
scroll to position [66, 0]
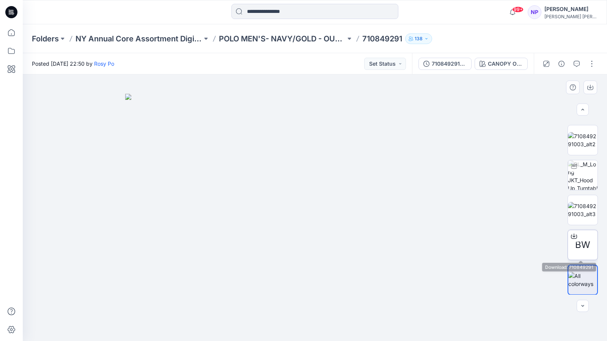
click at [572, 237] on icon at bounding box center [574, 236] width 6 height 6
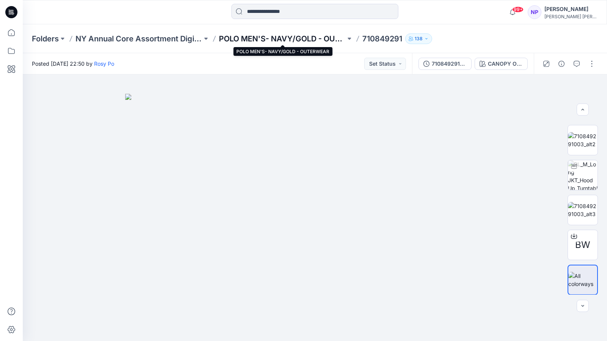
click at [297, 37] on p "POLO MEN'S- NAVY/GOLD - OUTERWEAR" at bounding box center [282, 38] width 127 height 11
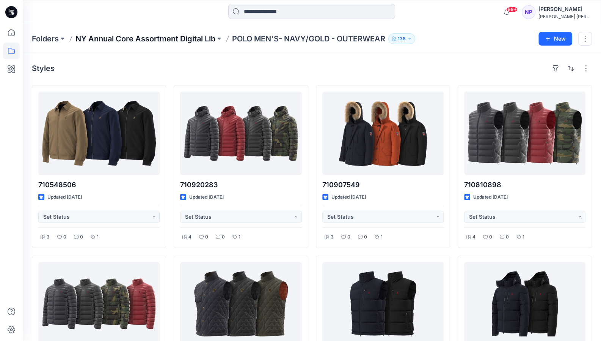
click at [196, 36] on p "NY Annual Core Assortment Digital Lib" at bounding box center [145, 38] width 140 height 11
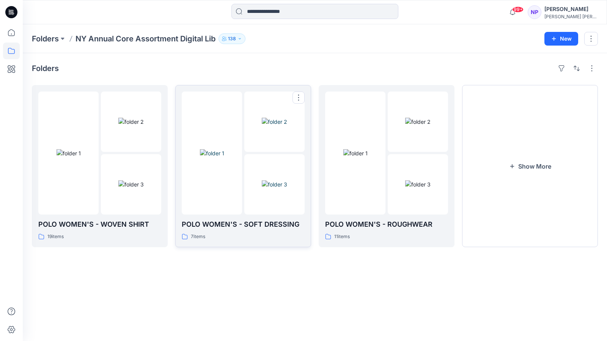
click at [242, 153] on div at bounding box center [243, 152] width 123 height 123
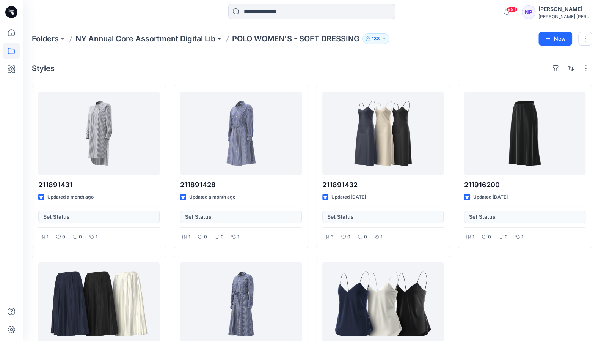
click at [218, 36] on button at bounding box center [219, 38] width 8 height 11
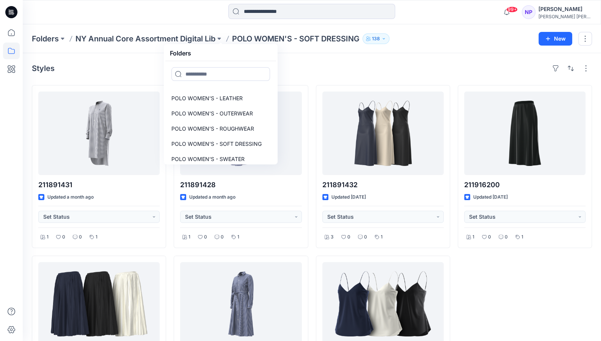
scroll to position [411, 0]
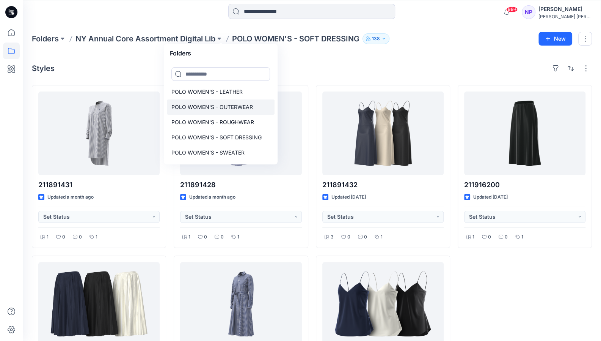
click at [216, 111] on p "POLO WOMEN'S - OUTERWEAR" at bounding box center [212, 106] width 82 height 9
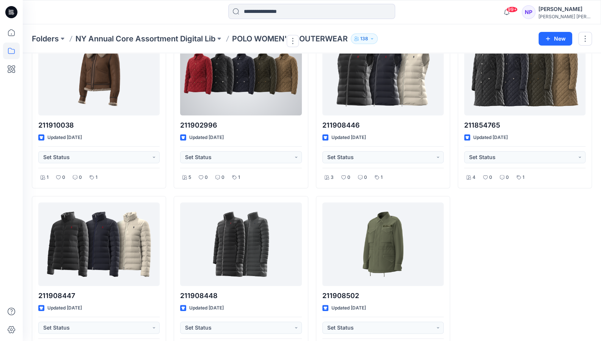
scroll to position [62, 0]
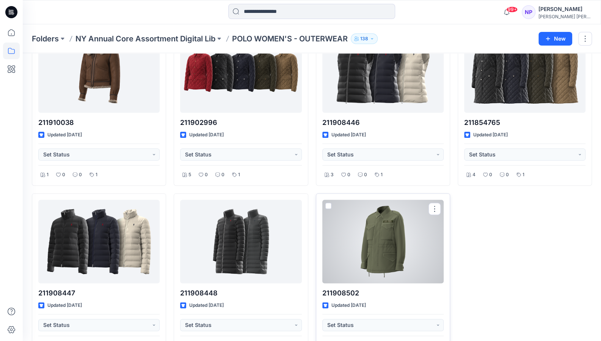
click at [403, 233] on div at bounding box center [382, 241] width 121 height 83
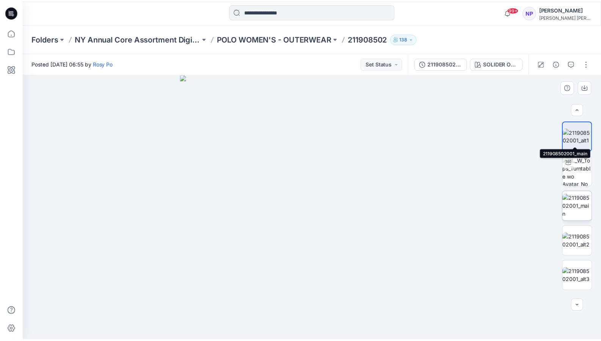
scroll to position [101, 0]
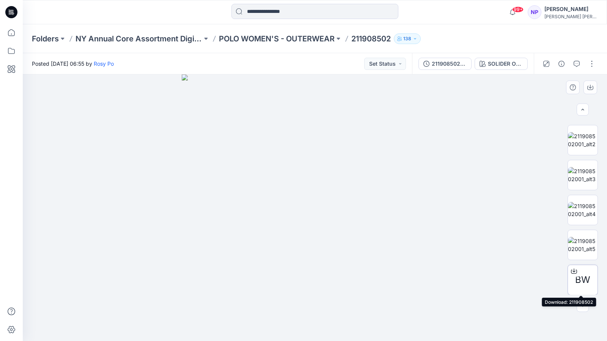
click at [571, 270] on icon at bounding box center [574, 271] width 6 height 6
click at [300, 61] on div "Posted [DATE] 06:55 by Rosy Po Set Status" at bounding box center [217, 63] width 389 height 21
click at [298, 41] on p "POLO WOMEN'S - OUTERWEAR" at bounding box center [277, 38] width 116 height 11
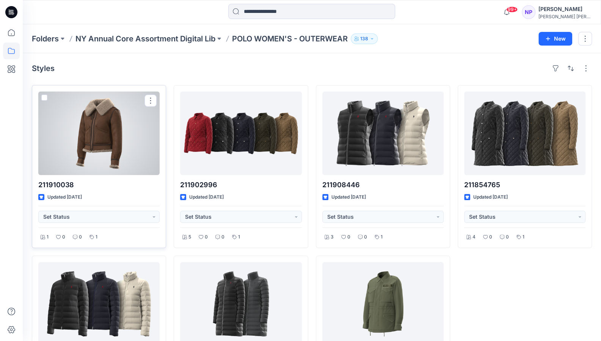
click at [121, 149] on div at bounding box center [98, 132] width 121 height 83
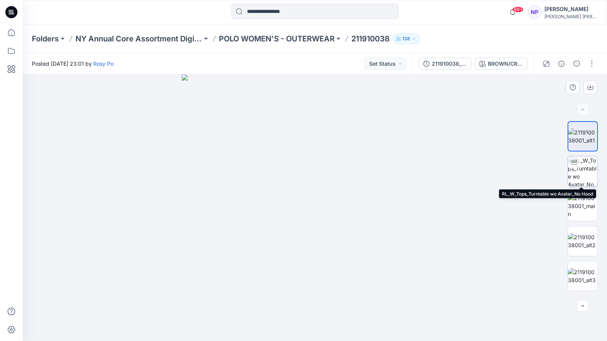
scroll to position [136, 0]
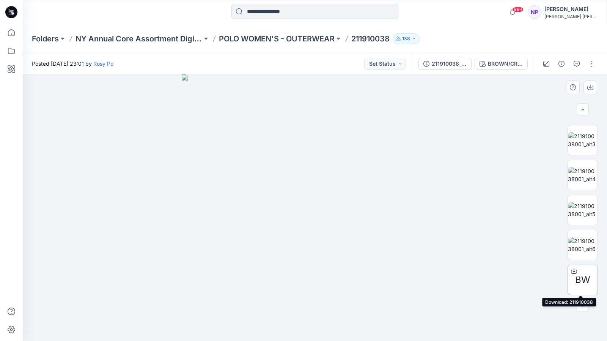
click at [572, 270] on icon at bounding box center [573, 270] width 3 height 4
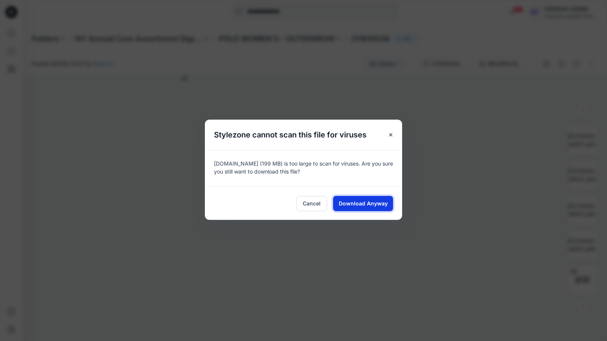
click at [381, 201] on span "Download Anyway" at bounding box center [363, 203] width 49 height 8
